Goal: Task Accomplishment & Management: Use online tool/utility

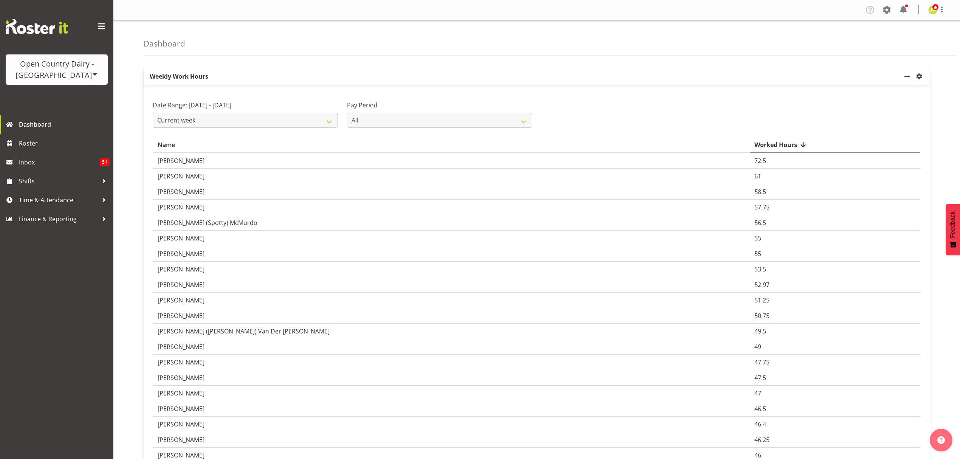
click at [74, 70] on div "Open Country Dairy - [GEOGRAPHIC_DATA]" at bounding box center [56, 69] width 87 height 23
click at [73, 97] on link "Open Country Dairy - [GEOGRAPHIC_DATA]" at bounding box center [79, 96] width 146 height 14
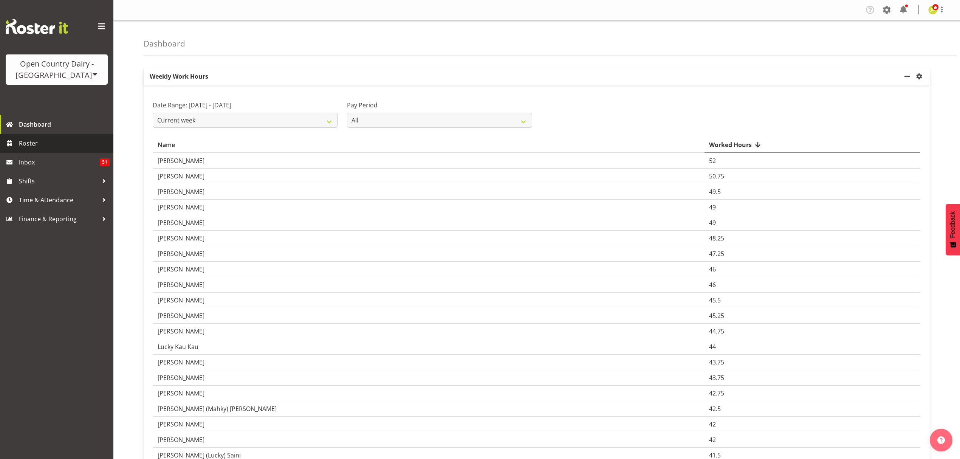
click at [45, 144] on span "Roster" at bounding box center [64, 143] width 91 height 11
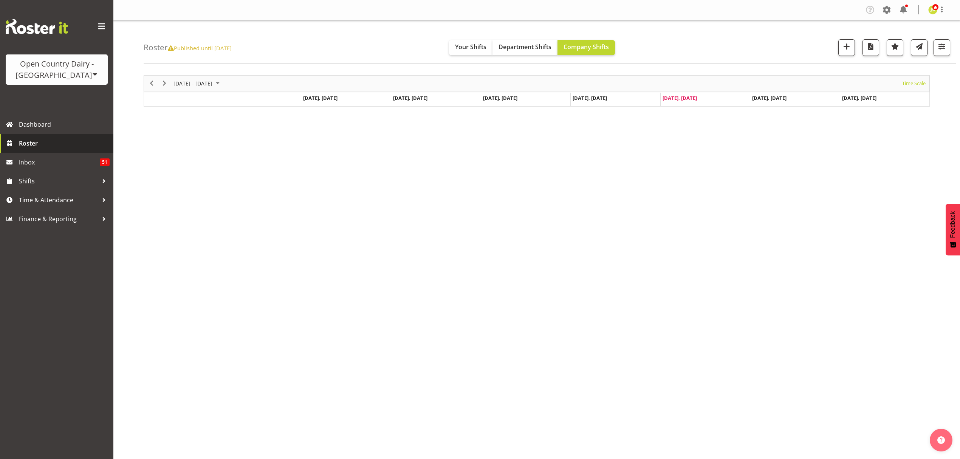
click at [50, 142] on span "Roster" at bounding box center [64, 143] width 91 height 11
click at [941, 50] on span "button" at bounding box center [942, 47] width 10 height 10
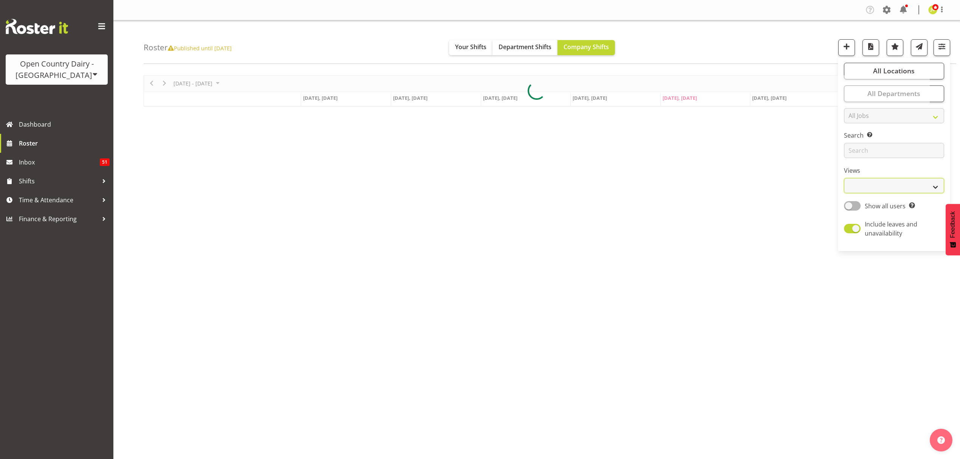
drag, startPoint x: 912, startPoint y: 186, endPoint x: 911, endPoint y: 190, distance: 4.2
click at [912, 186] on select "Staff Role Shift - Horizontal Shift - Vertical Staff - Location" at bounding box center [894, 185] width 100 height 15
select select "shift"
click at [844, 178] on select "Staff Role Shift - Horizontal Shift - Vertical Staff - Location" at bounding box center [894, 185] width 100 height 15
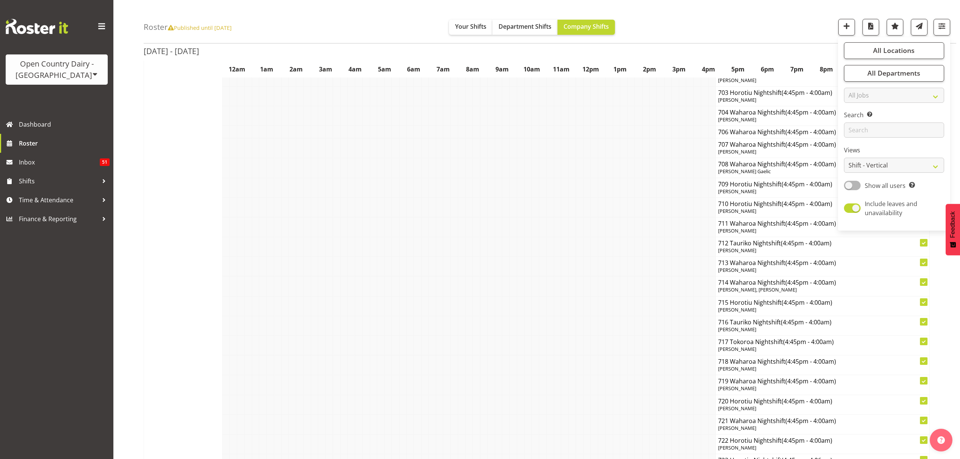
scroll to position [2468, 0]
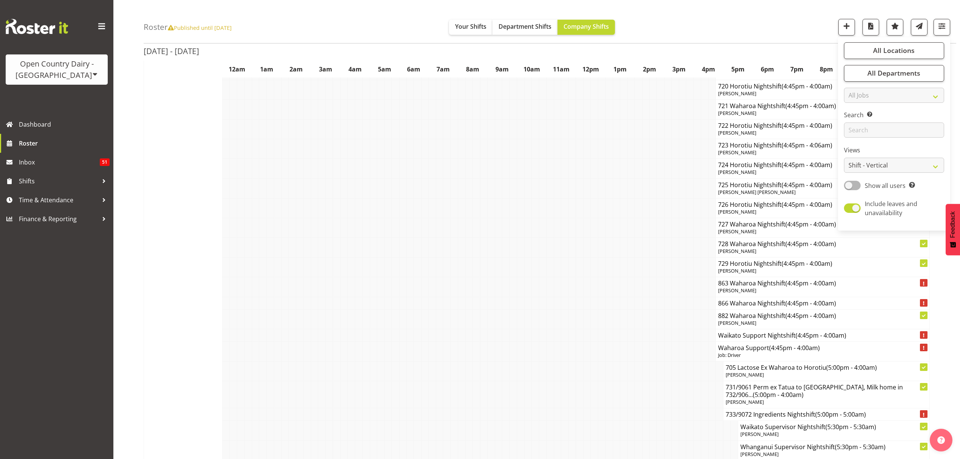
click at [932, 31] on div at bounding box center [938, 27] width 23 height 17
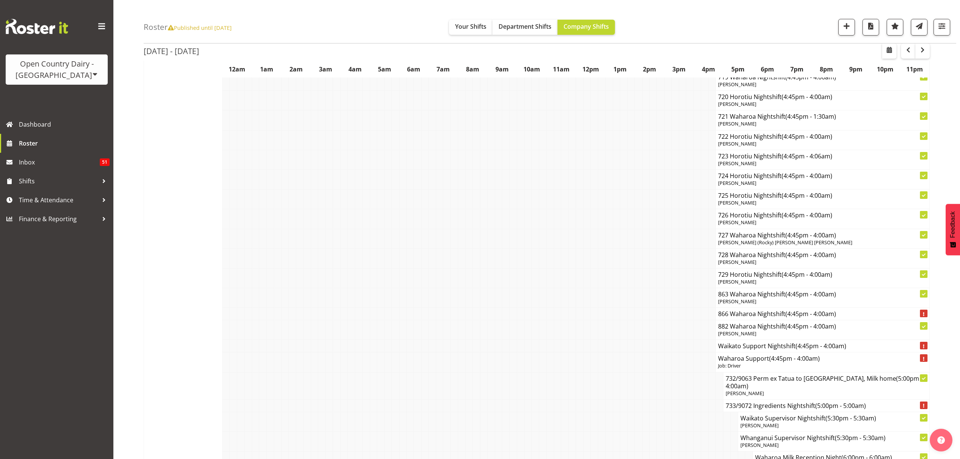
scroll to position [5540, 0]
